Goal: Contribute content: Add original content to the website for others to see

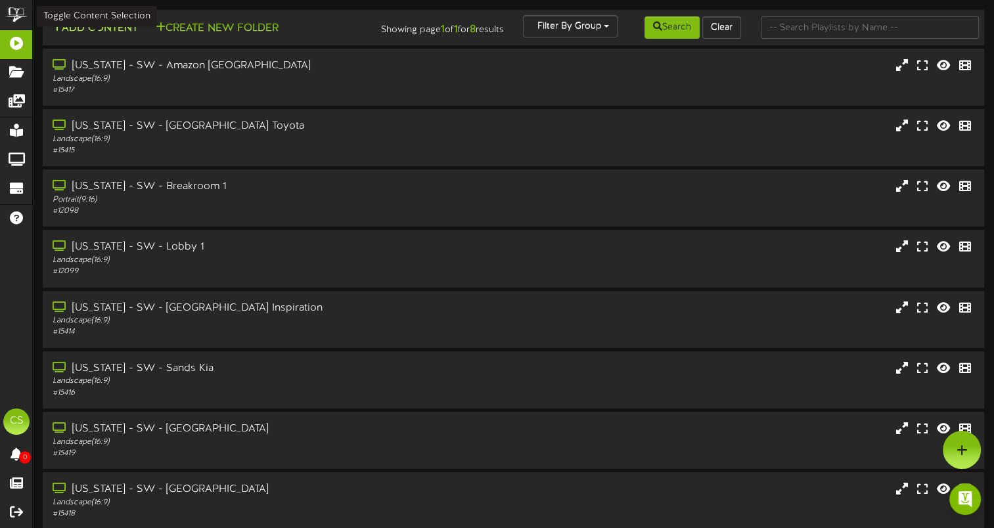
click at [105, 26] on button "Add Content" at bounding box center [95, 28] width 94 height 16
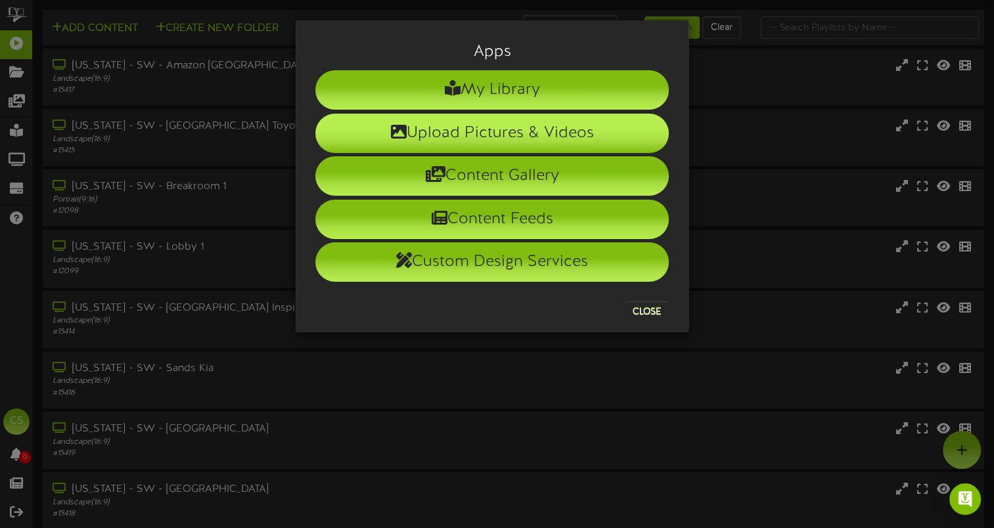
click at [515, 131] on li "Upload Pictures & Videos" at bounding box center [492, 133] width 354 height 39
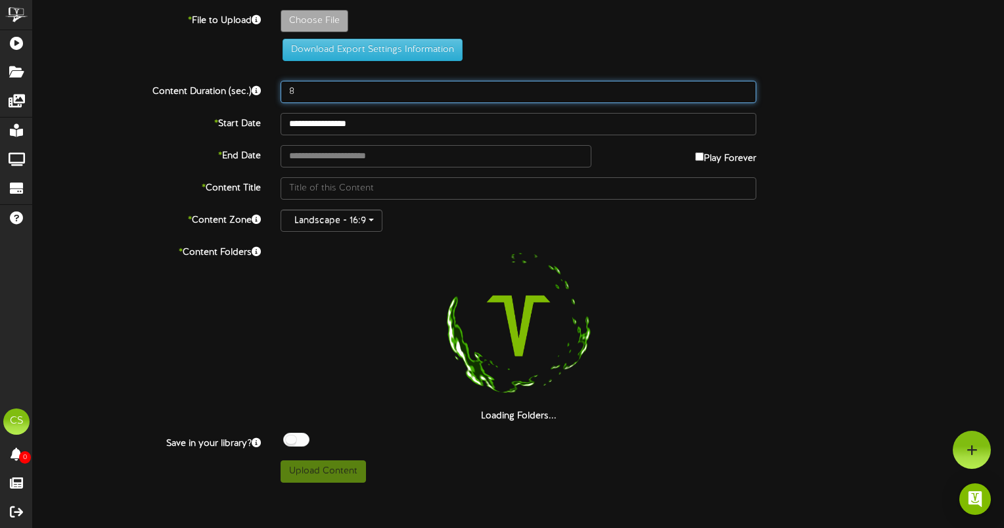
drag, startPoint x: 302, startPoint y: 85, endPoint x: 244, endPoint y: 85, distance: 57.2
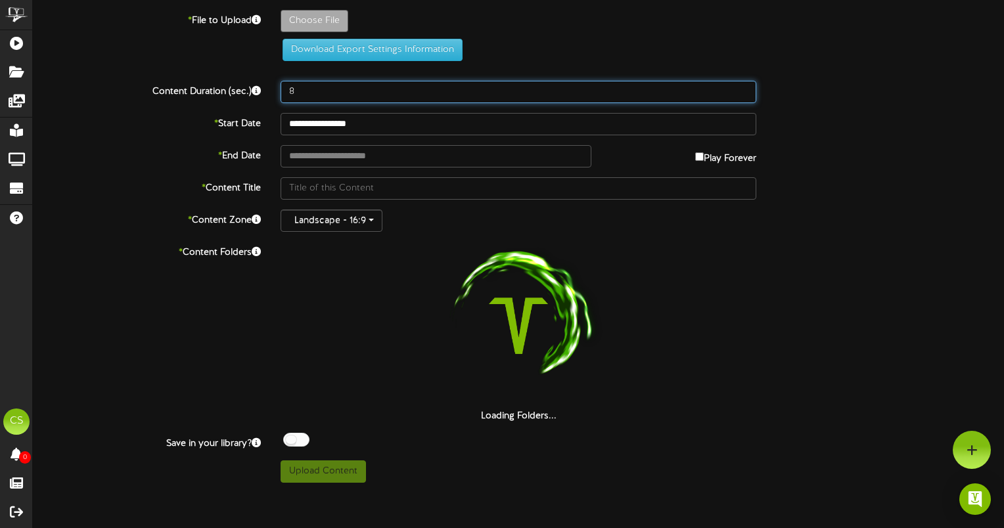
click at [244, 85] on div "Content Duration (sec.) 8" at bounding box center [518, 92] width 991 height 22
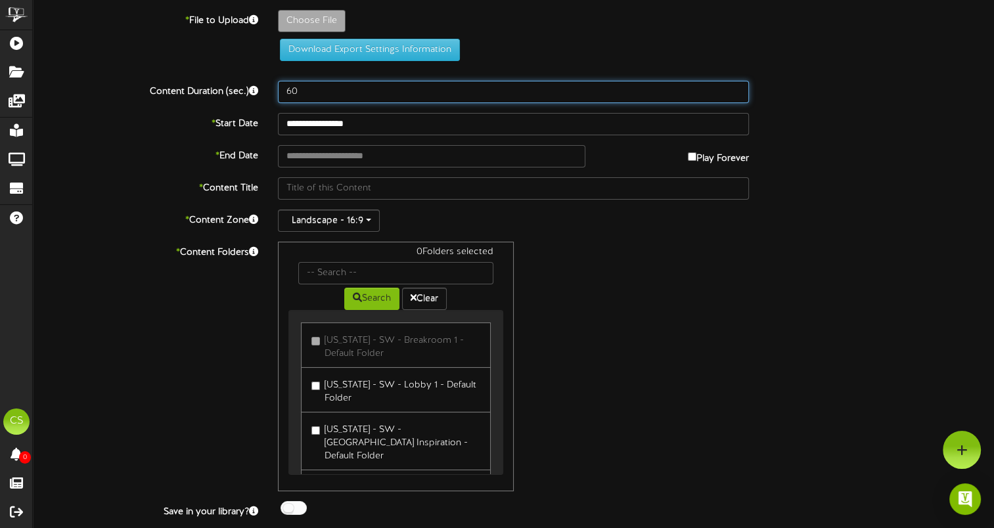
type input "60"
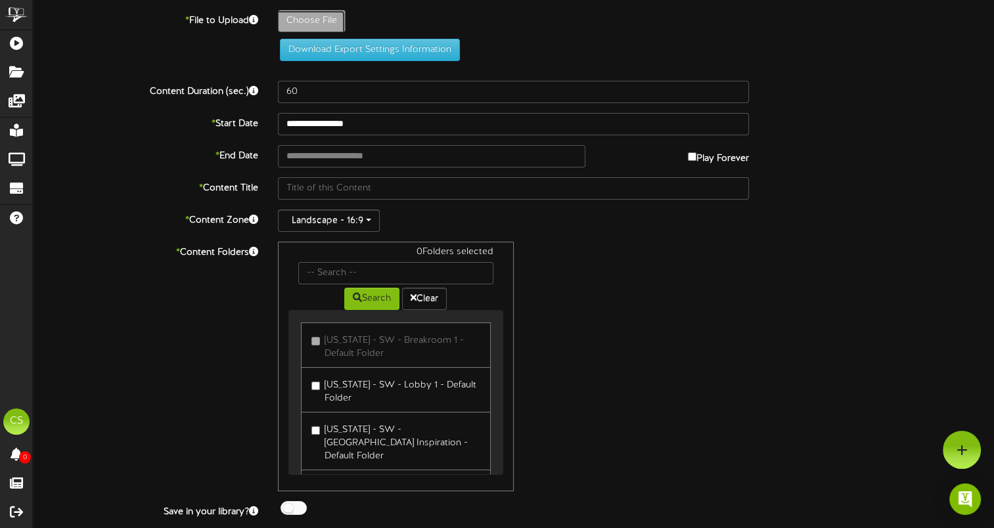
type input "**********"
type input "JOBSITES16x918"
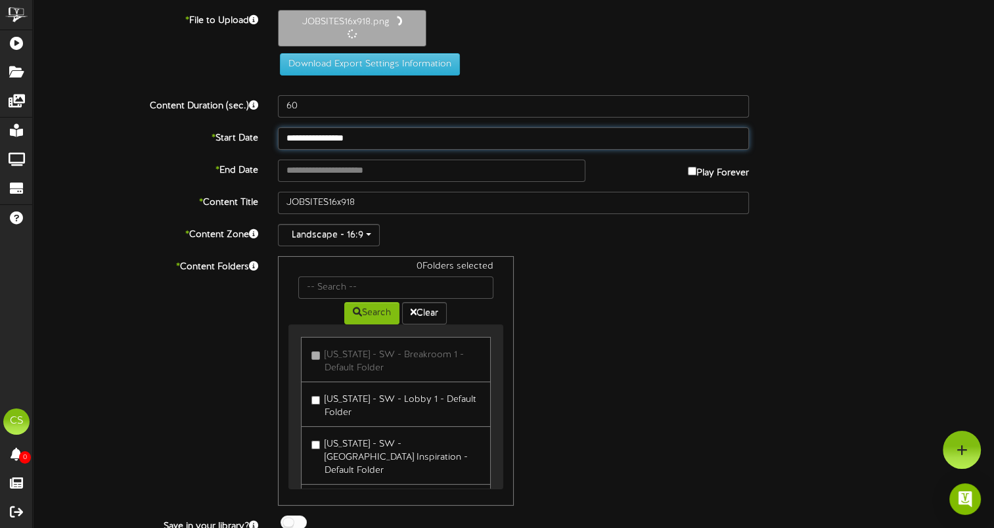
click at [415, 135] on input "**********" at bounding box center [513, 138] width 471 height 22
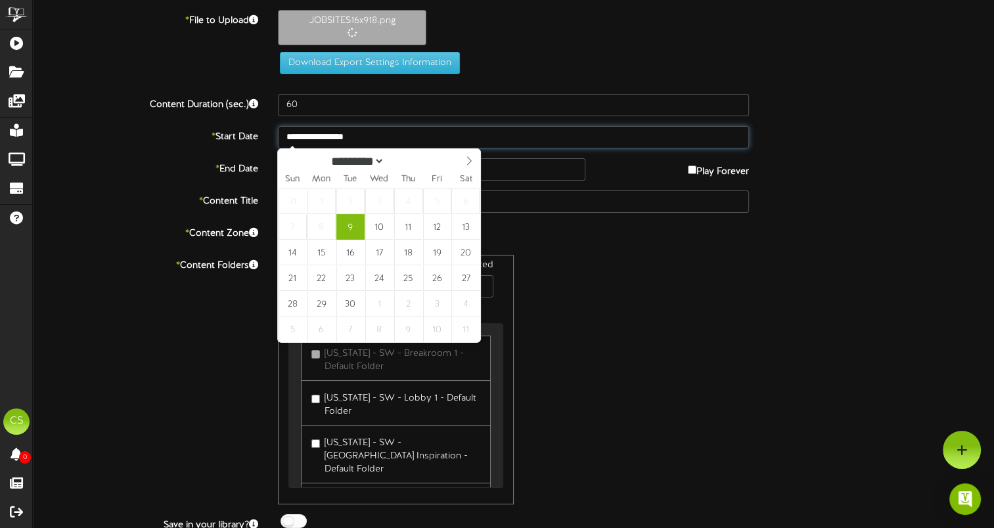
click at [507, 138] on input "**********" at bounding box center [513, 137] width 471 height 22
drag, startPoint x: 499, startPoint y: 180, endPoint x: 514, endPoint y: 173, distance: 16.8
click at [499, 179] on input "text" at bounding box center [432, 169] width 308 height 22
type input "**********"
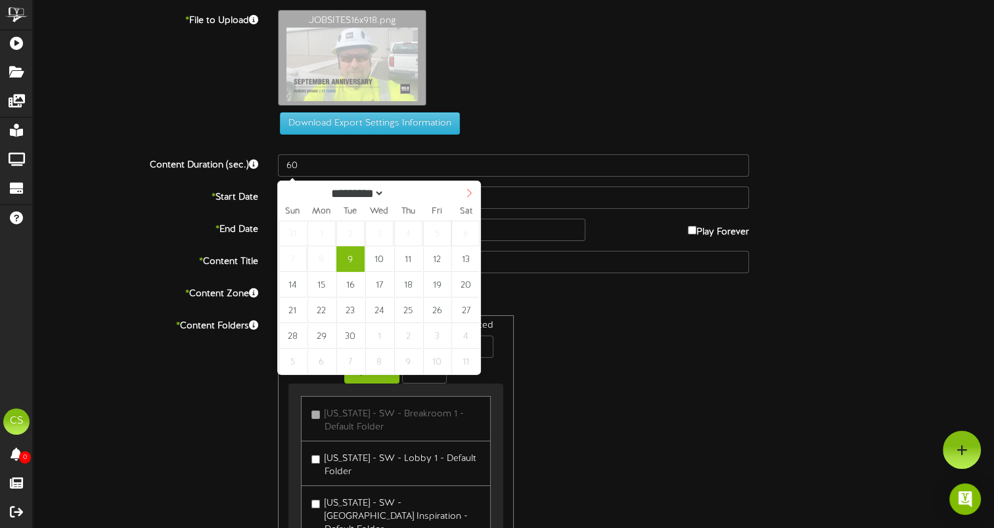
select select "*"
click at [471, 191] on icon at bounding box center [469, 193] width 9 height 9
type input "**********"
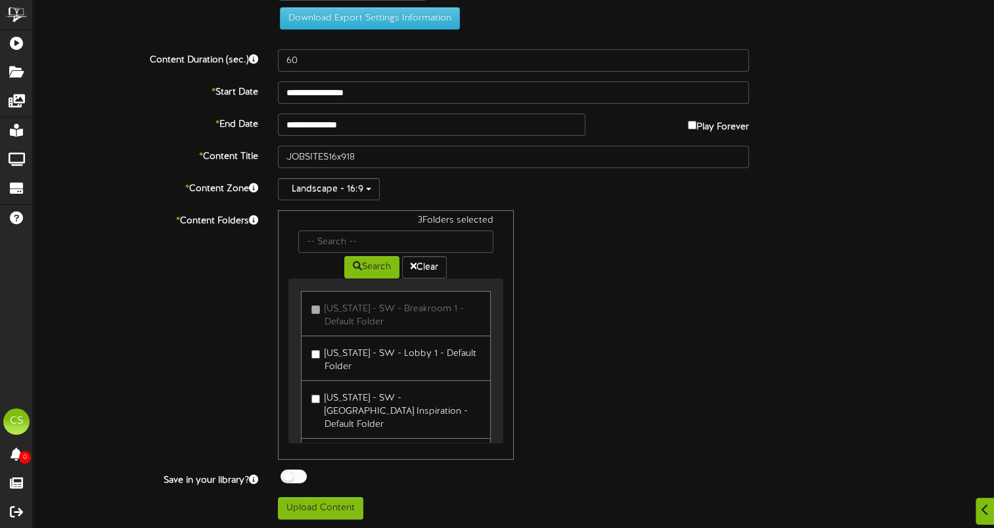
click at [401, 398] on label "[US_STATE] - SW - [GEOGRAPHIC_DATA] Inspiration - Default Folder" at bounding box center [395, 410] width 168 height 44
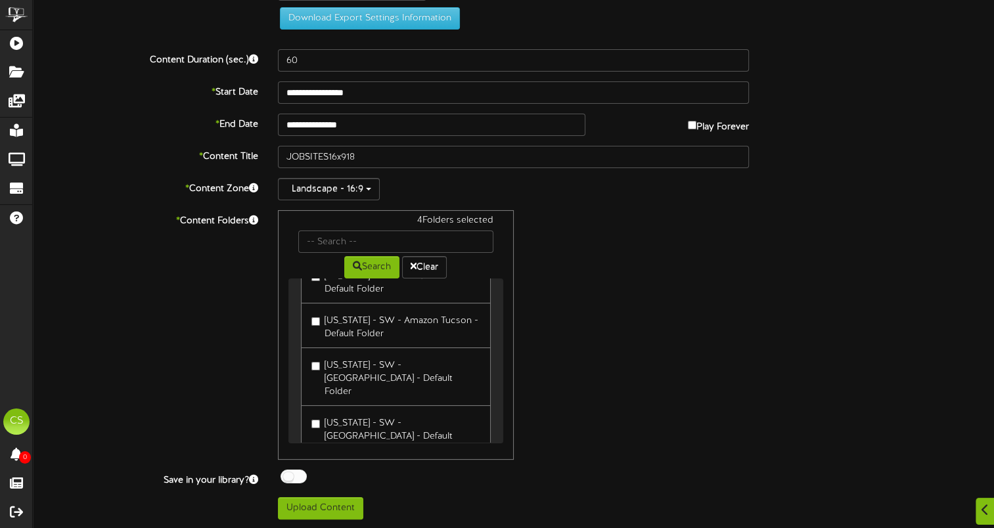
scroll to position [229, 0]
click at [342, 408] on label "[US_STATE] - SW - [GEOGRAPHIC_DATA] - Default Folder" at bounding box center [395, 430] width 168 height 44
click at [297, 471] on div at bounding box center [294, 477] width 26 height 14
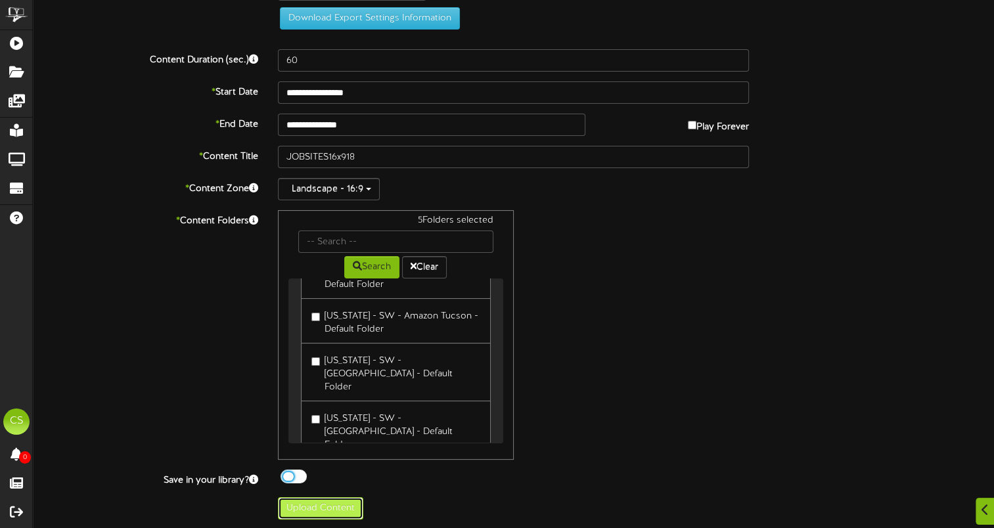
click at [343, 505] on button "Upload Content" at bounding box center [320, 508] width 85 height 22
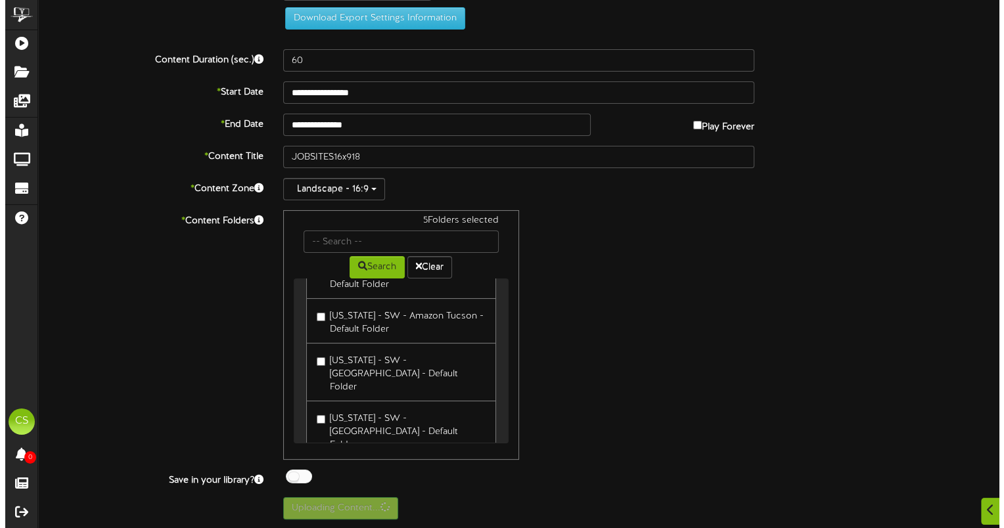
scroll to position [0, 0]
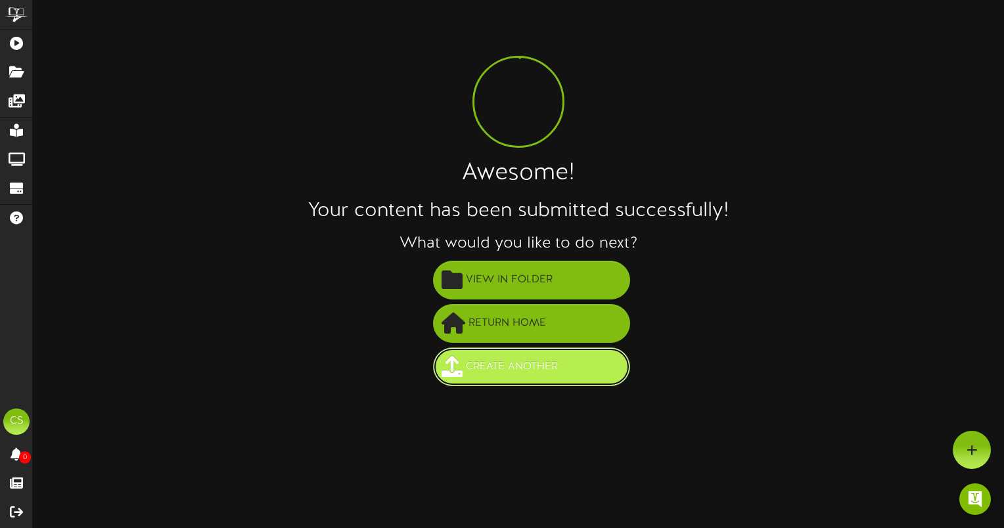
click at [564, 378] on button "Create Another" at bounding box center [531, 367] width 197 height 39
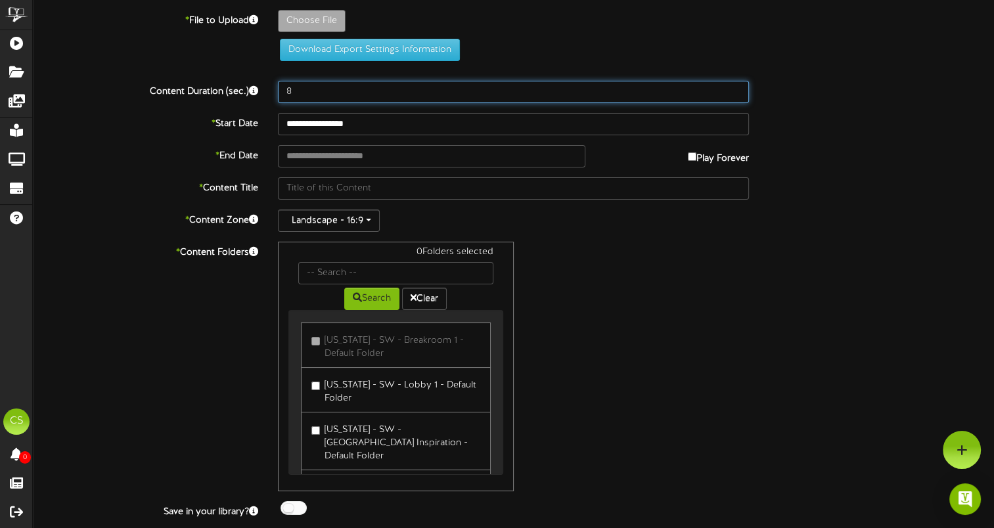
drag, startPoint x: 320, startPoint y: 96, endPoint x: 248, endPoint y: 92, distance: 72.4
click at [248, 92] on div "Content Duration (sec.) 8" at bounding box center [513, 92] width 981 height 22
type input "60"
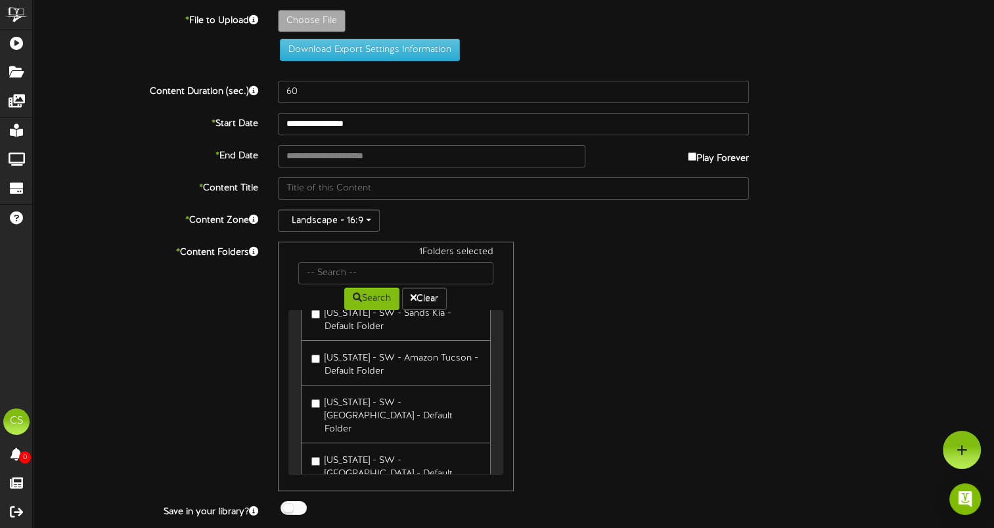
scroll to position [230, 0]
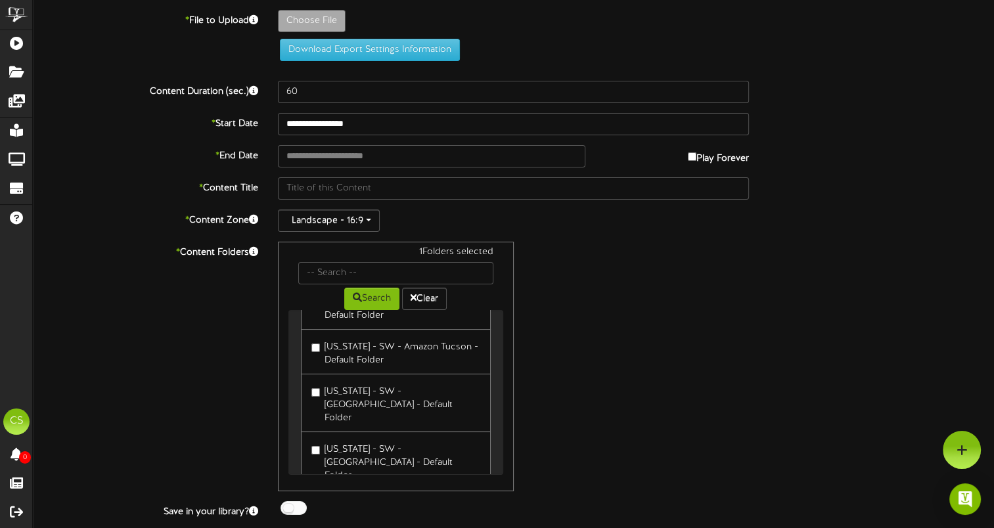
click at [402, 439] on label "[US_STATE] - SW - [GEOGRAPHIC_DATA] - Default Folder" at bounding box center [395, 461] width 168 height 44
click at [359, 439] on label "[US_STATE] - SW - [GEOGRAPHIC_DATA] - Default Folder" at bounding box center [395, 461] width 168 height 44
click at [368, 337] on label "[US_STATE] - SW - Amazon Tucson - Default Folder" at bounding box center [395, 351] width 168 height 31
click at [399, 439] on label "[US_STATE] - SW - [GEOGRAPHIC_DATA] - Default Folder" at bounding box center [395, 461] width 168 height 44
click at [365, 439] on label "[US_STATE] - SW - [GEOGRAPHIC_DATA] - Default Folder" at bounding box center [395, 461] width 168 height 44
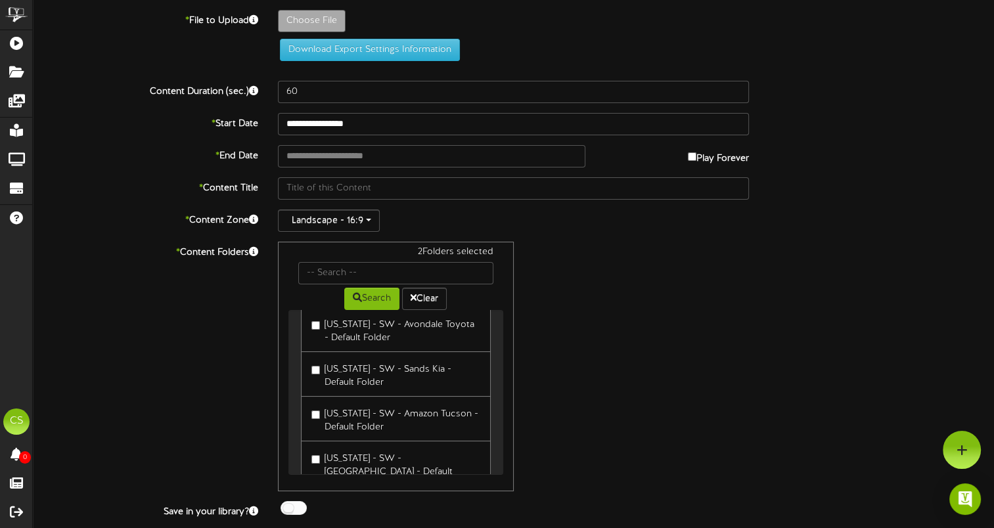
scroll to position [99, 0]
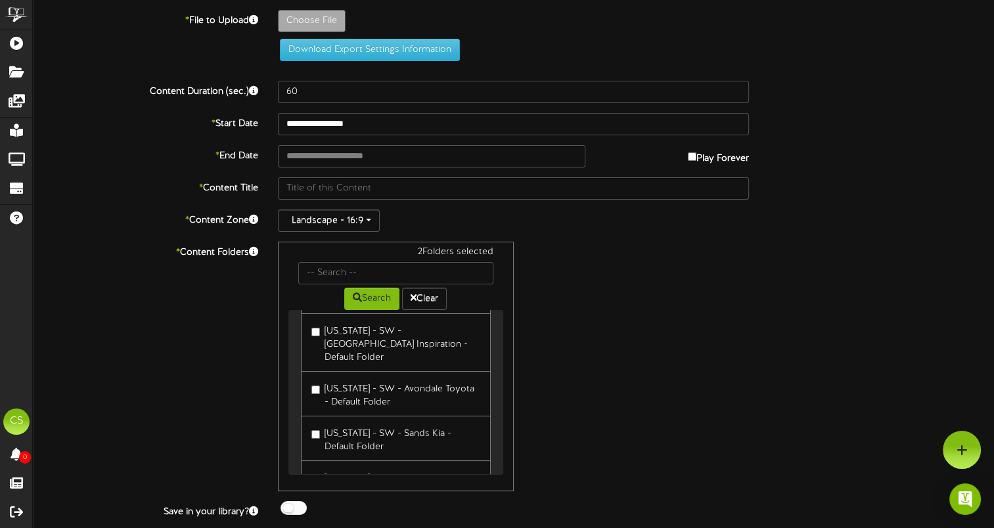
click at [396, 423] on label "[US_STATE] - SW - Sands Kia - Default Folder" at bounding box center [395, 438] width 168 height 31
click at [398, 382] on label "[US_STATE] - SW - Avondale Toyota - Default Folder" at bounding box center [395, 394] width 168 height 31
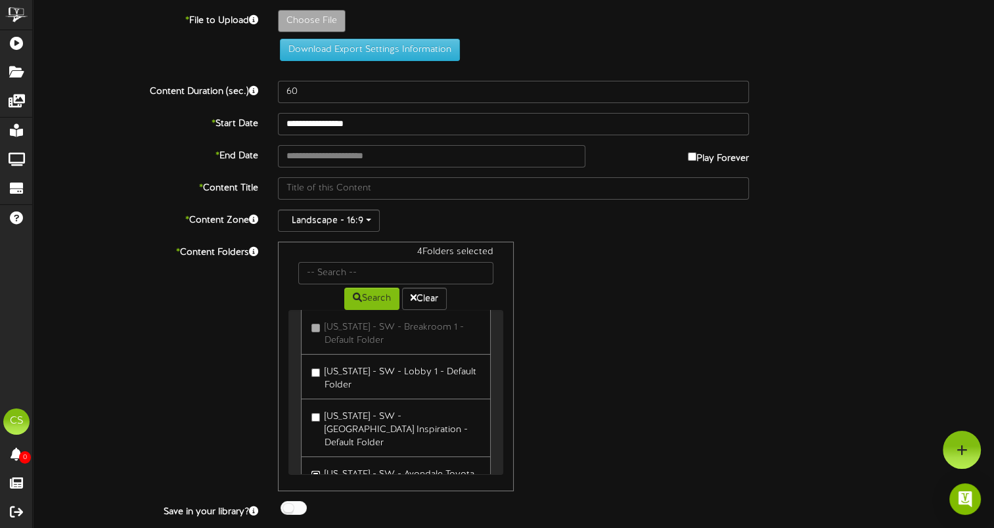
scroll to position [0, 0]
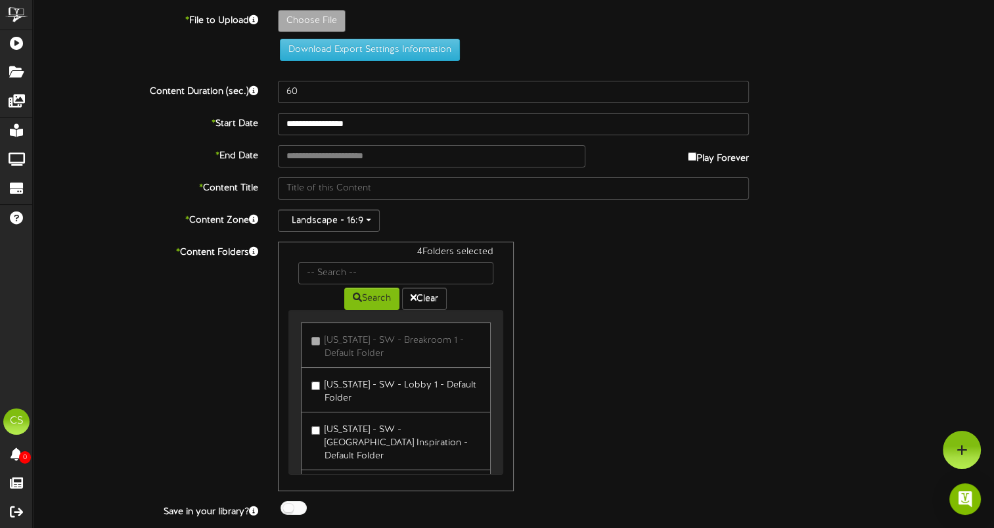
drag, startPoint x: 293, startPoint y: 503, endPoint x: 394, endPoint y: 415, distance: 133.7
click at [294, 503] on div at bounding box center [294, 508] width 26 height 14
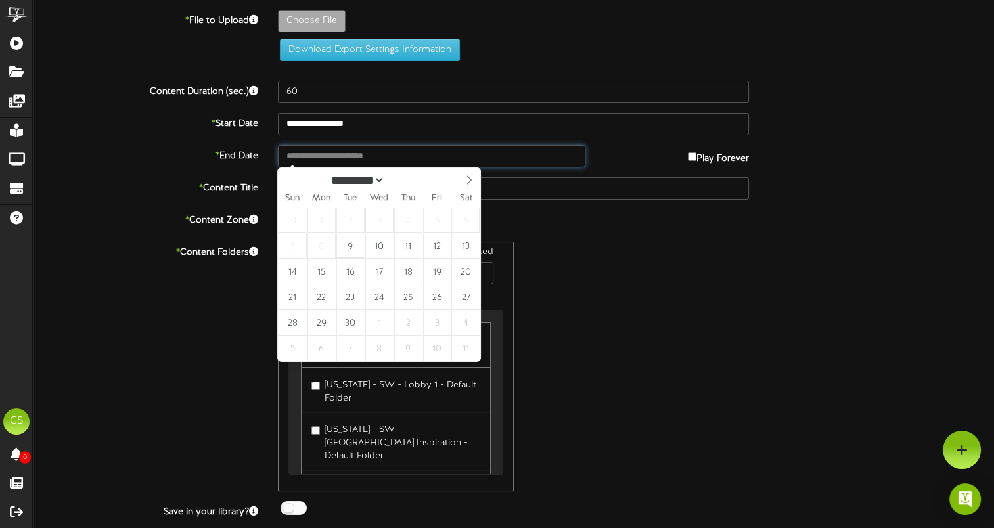
click at [419, 154] on input "text" at bounding box center [432, 156] width 308 height 22
type input "**********"
select select "*"
click at [465, 181] on icon at bounding box center [469, 179] width 9 height 9
type input "**********"
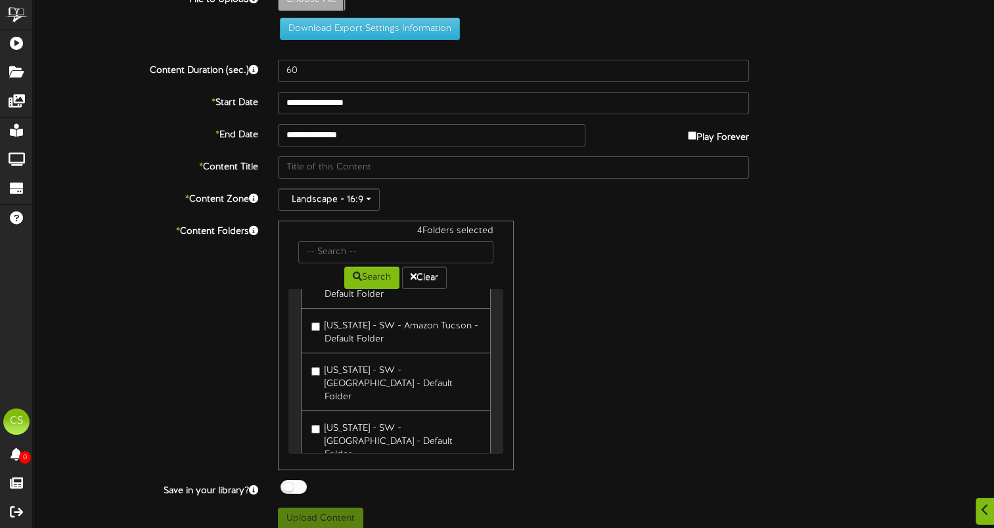
scroll to position [31, 0]
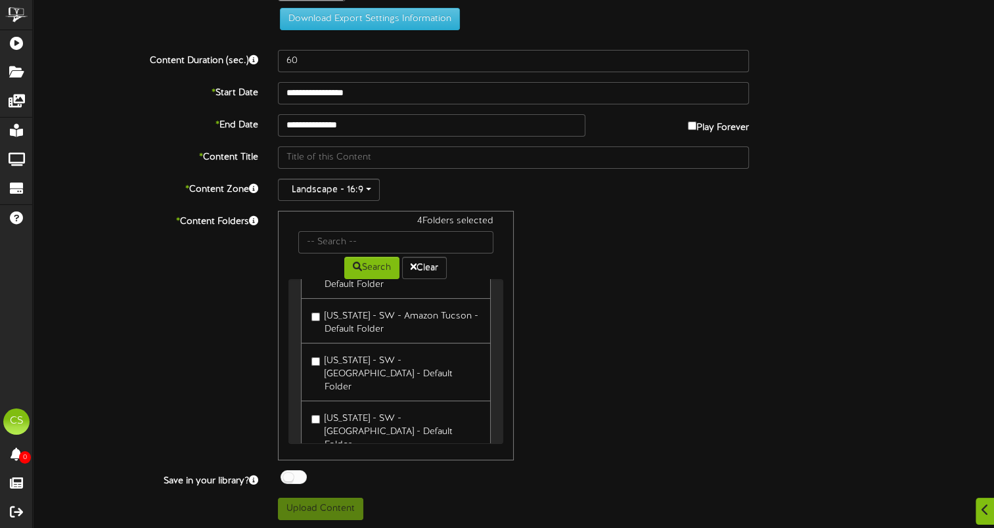
type input "**********"
type input "JOBSITES16x919"
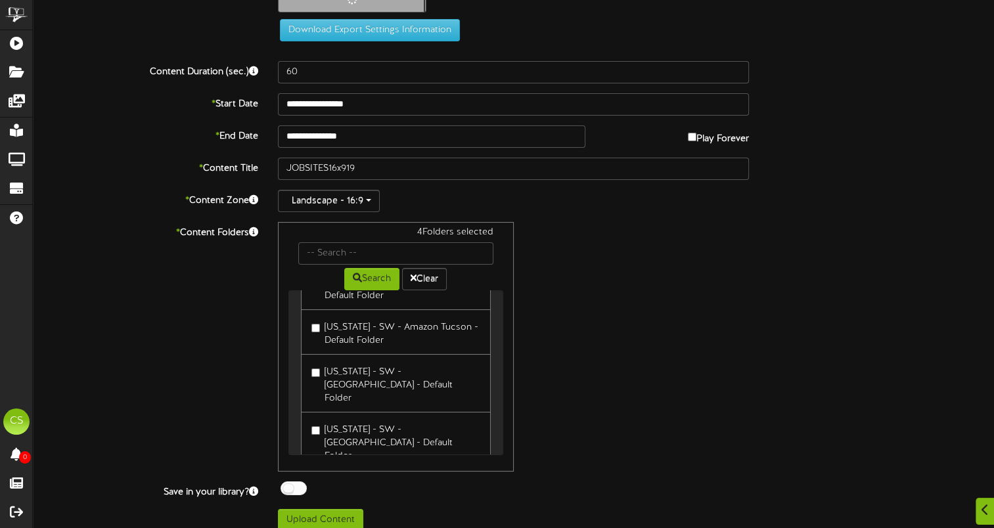
scroll to position [44, 0]
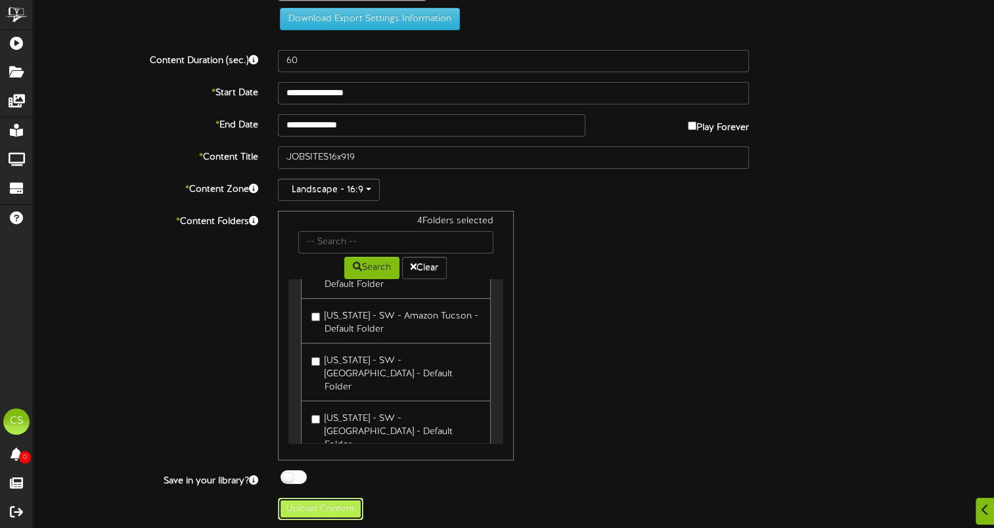
click at [333, 507] on button "Upload Content" at bounding box center [320, 509] width 85 height 22
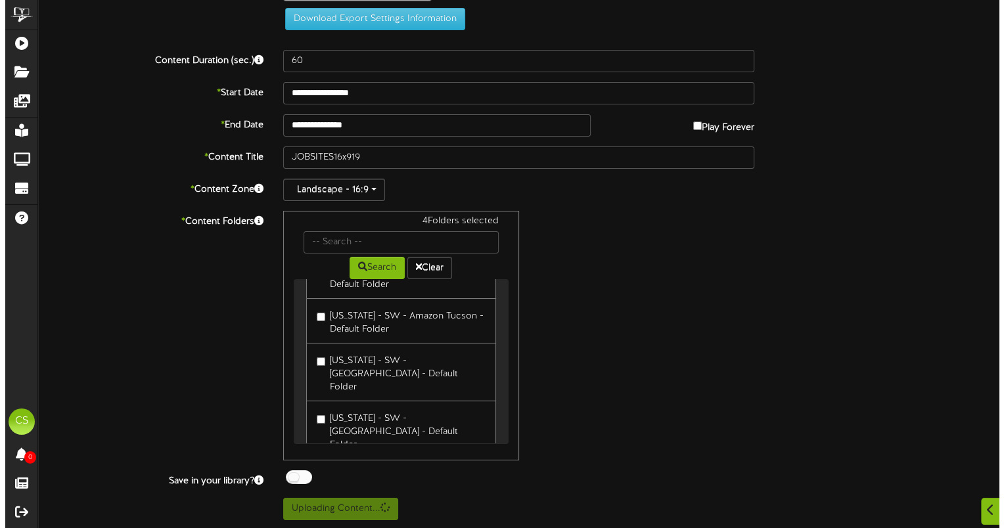
scroll to position [0, 0]
